Goal: Information Seeking & Learning: Learn about a topic

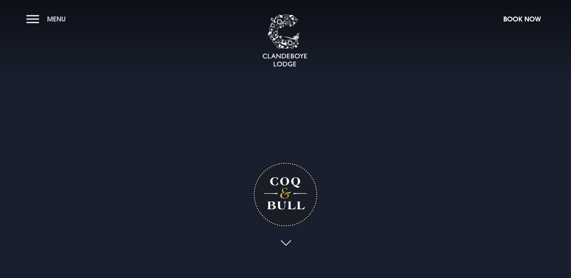
click at [56, 18] on span "Menu" at bounding box center [56, 19] width 19 height 9
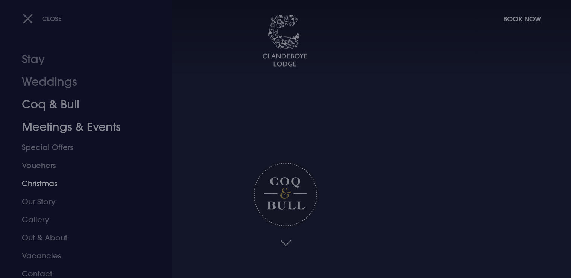
click at [67, 104] on link "Coq & Bull" at bounding box center [81, 104] width 119 height 23
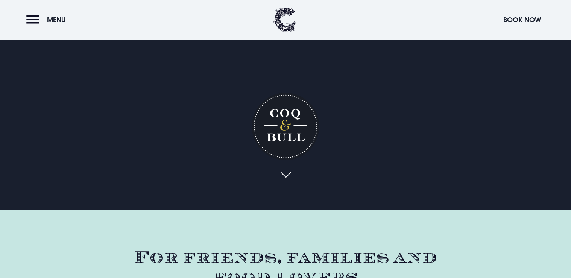
scroll to position [90, 0]
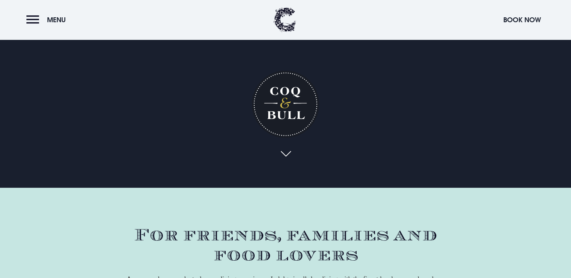
click at [285, 153] on link at bounding box center [285, 154] width 17 height 17
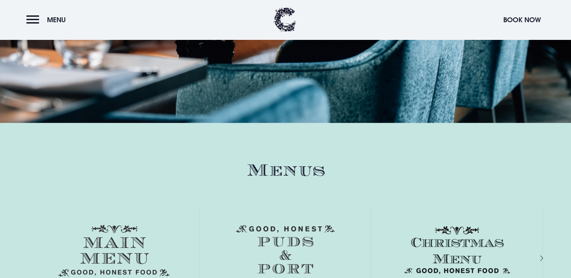
scroll to position [1083, 0]
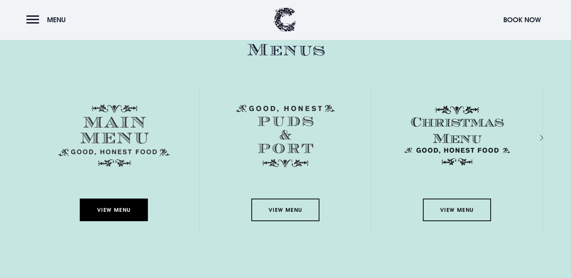
click at [113, 215] on link "View Menu" at bounding box center [114, 209] width 68 height 23
